Goal: Navigation & Orientation: Find specific page/section

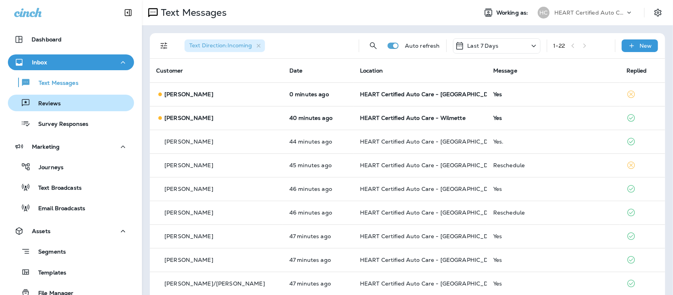
click at [50, 101] on p "Reviews" at bounding box center [45, 103] width 30 height 7
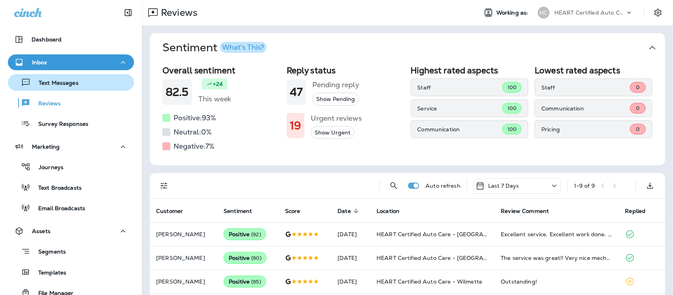
click at [56, 80] on p "Text Messages" at bounding box center [55, 83] width 48 height 7
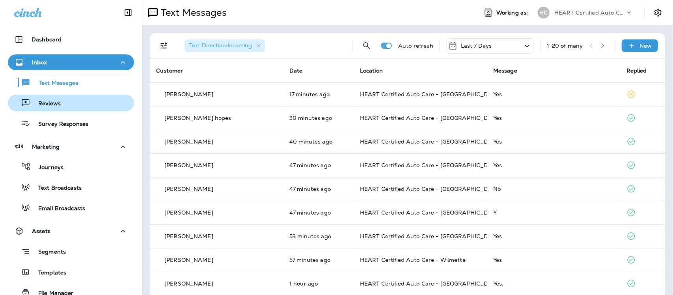
click at [53, 100] on p "Reviews" at bounding box center [45, 103] width 30 height 7
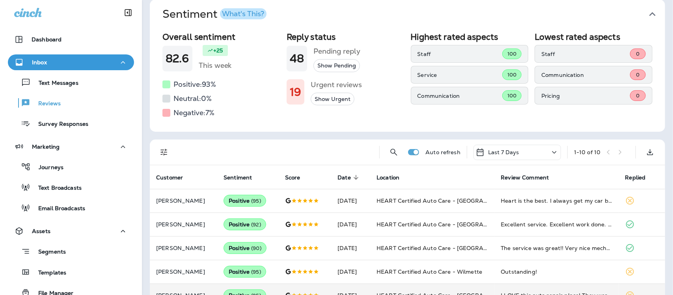
scroll to position [148, 0]
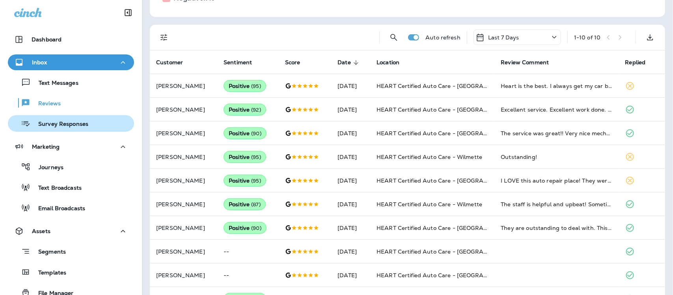
click at [69, 125] on p "Survey Responses" at bounding box center [59, 124] width 58 height 7
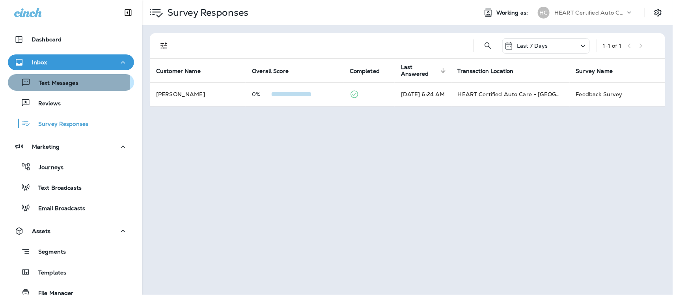
click at [45, 83] on p "Text Messages" at bounding box center [55, 83] width 48 height 7
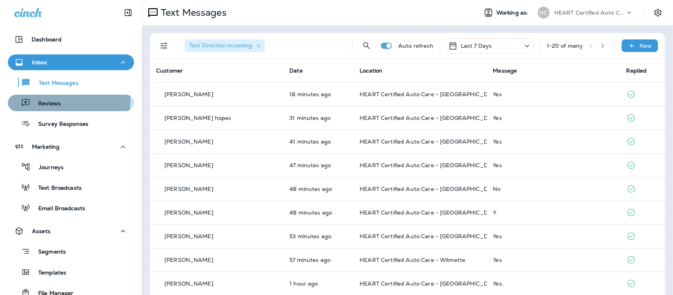
click at [39, 100] on p "Reviews" at bounding box center [45, 103] width 30 height 7
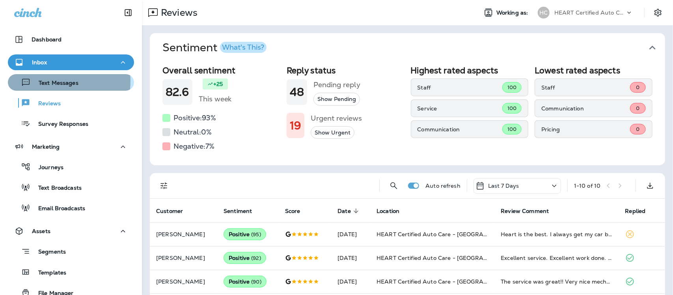
click at [52, 81] on p "Text Messages" at bounding box center [55, 83] width 48 height 7
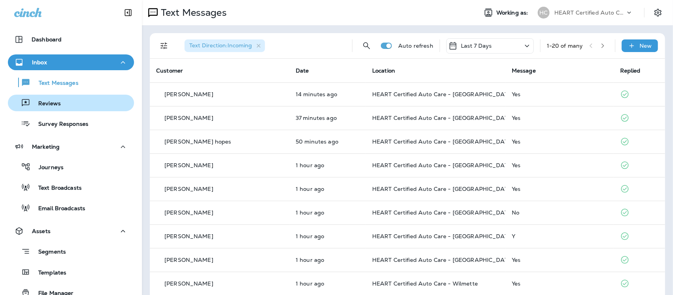
click at [52, 100] on p "Reviews" at bounding box center [45, 103] width 30 height 7
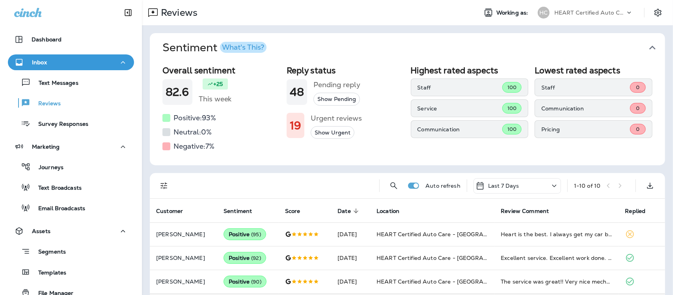
scroll to position [99, 0]
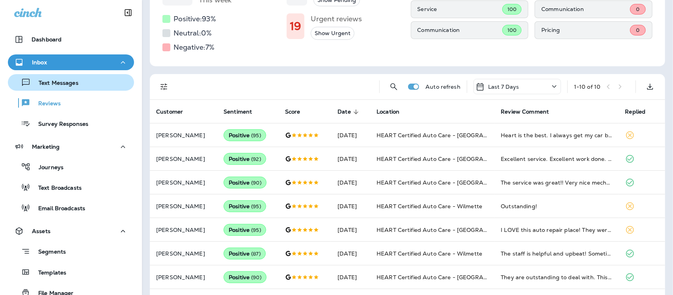
click at [48, 81] on p "Text Messages" at bounding box center [55, 83] width 48 height 7
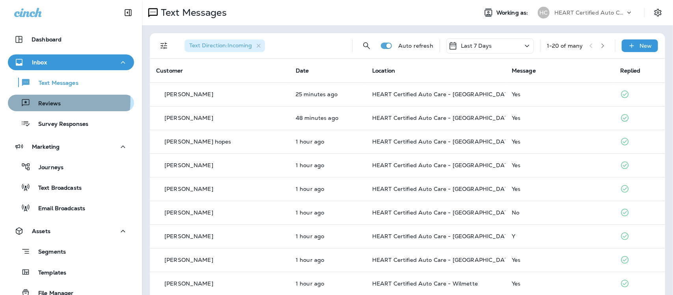
click at [52, 101] on p "Reviews" at bounding box center [45, 103] width 30 height 7
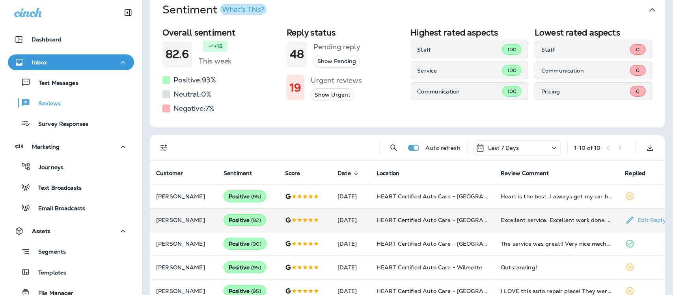
scroll to position [99, 0]
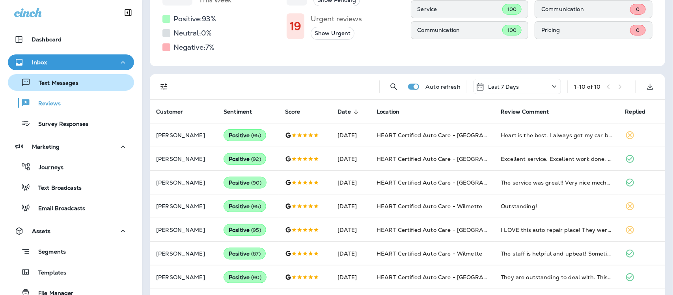
click at [50, 82] on p "Text Messages" at bounding box center [55, 83] width 48 height 7
